Goal: Complete application form

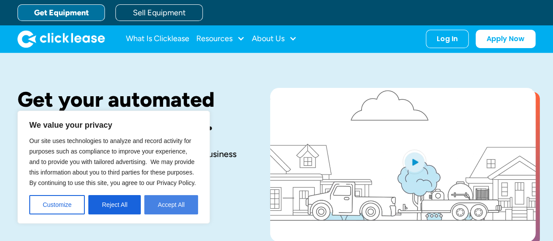
click at [173, 207] on button "Accept All" at bounding box center [171, 204] width 54 height 19
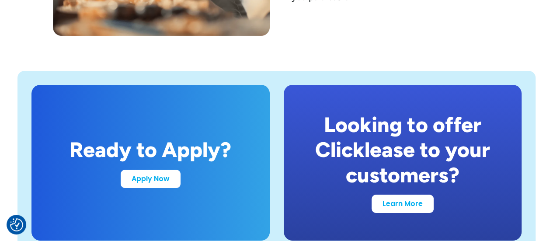
scroll to position [1661, 0]
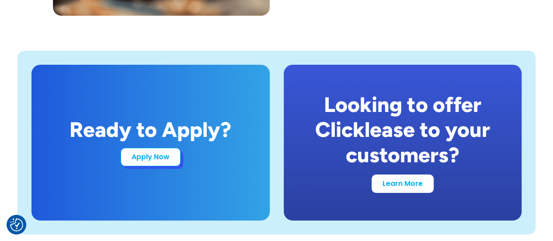
click at [168, 155] on link "Apply Now" at bounding box center [151, 157] width 60 height 18
